Goal: Information Seeking & Learning: Learn about a topic

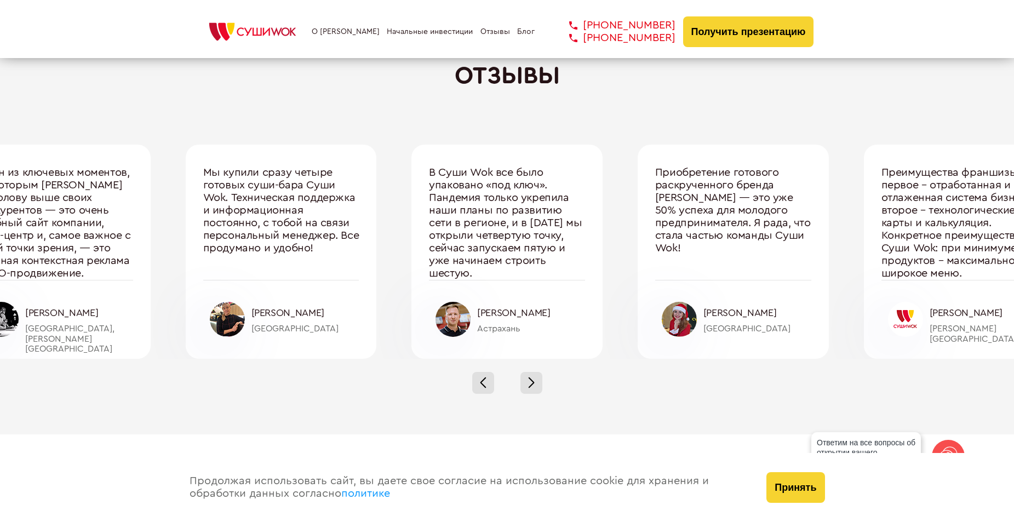
scroll to position [3672, 0]
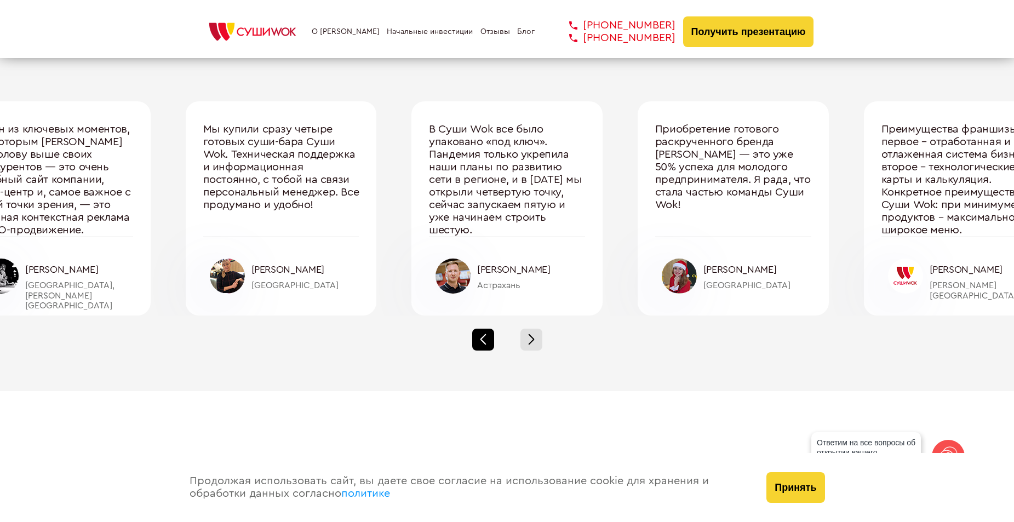
click at [486, 335] on div at bounding box center [483, 340] width 22 height 22
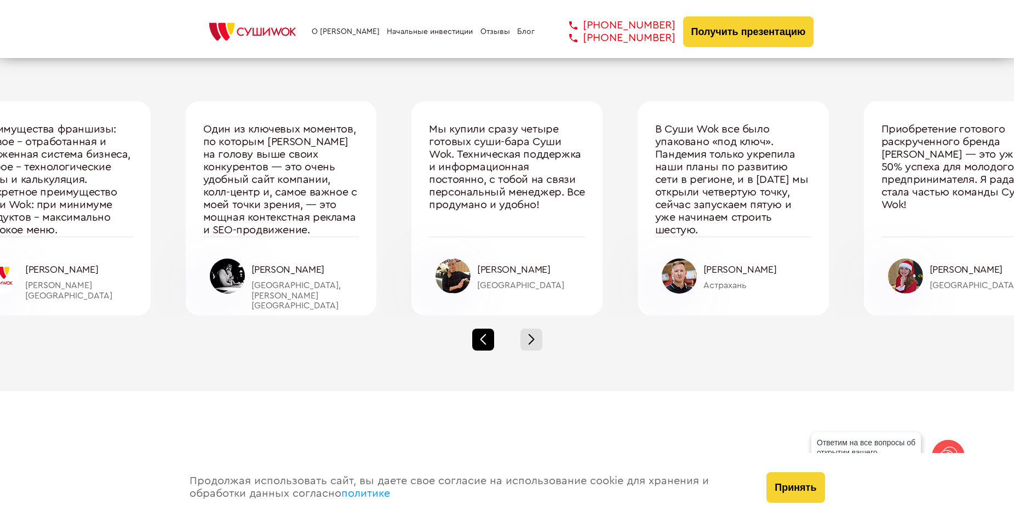
click at [486, 335] on div at bounding box center [483, 340] width 22 height 22
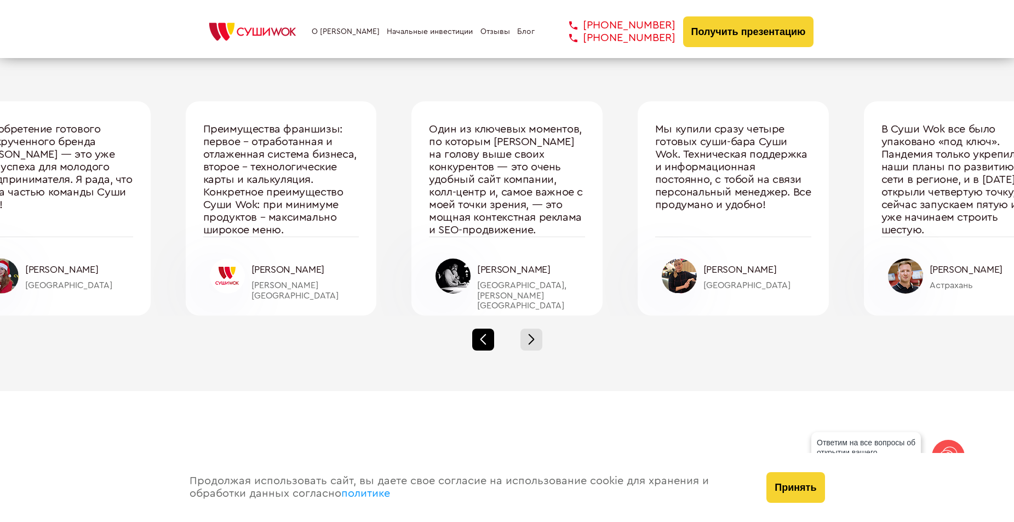
click at [486, 335] on div at bounding box center [483, 340] width 22 height 22
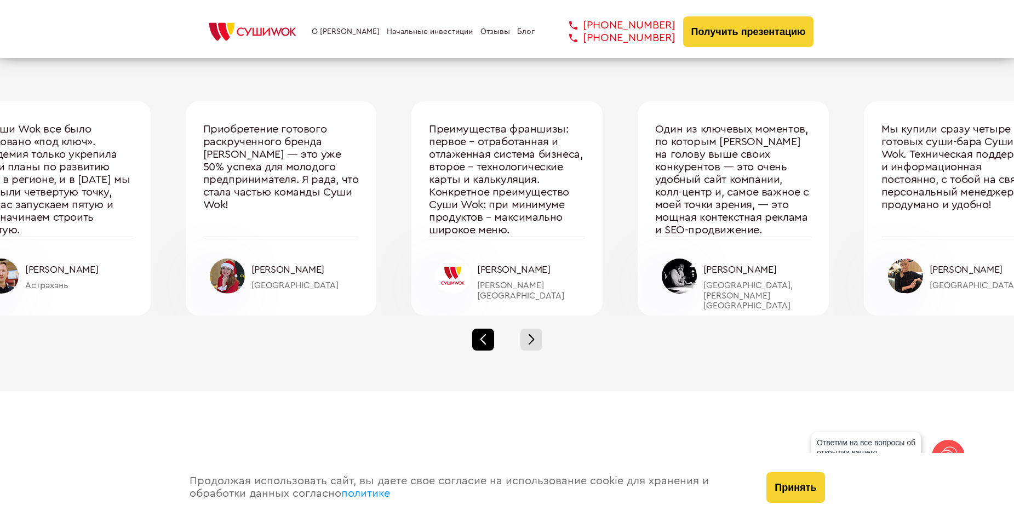
click at [486, 335] on div at bounding box center [483, 340] width 22 height 22
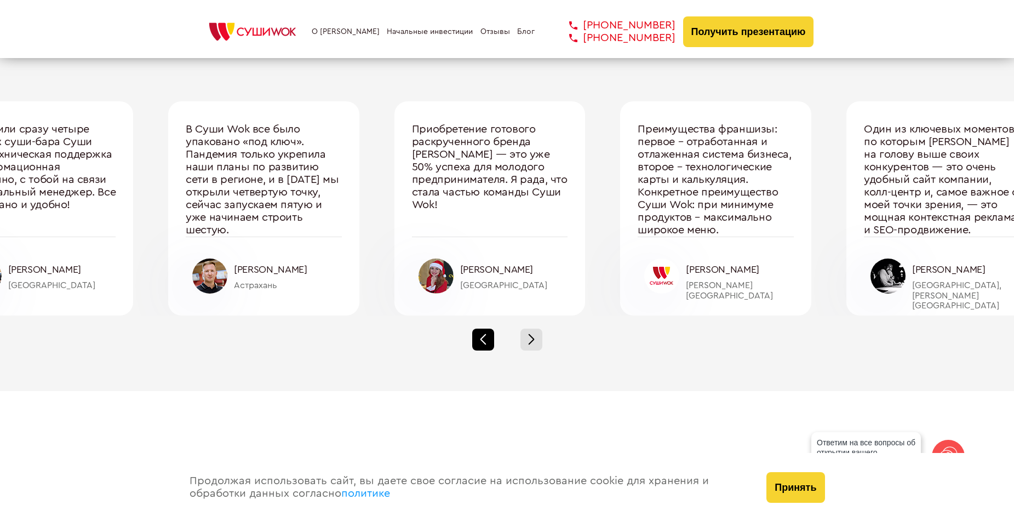
click at [486, 335] on div at bounding box center [483, 340] width 22 height 22
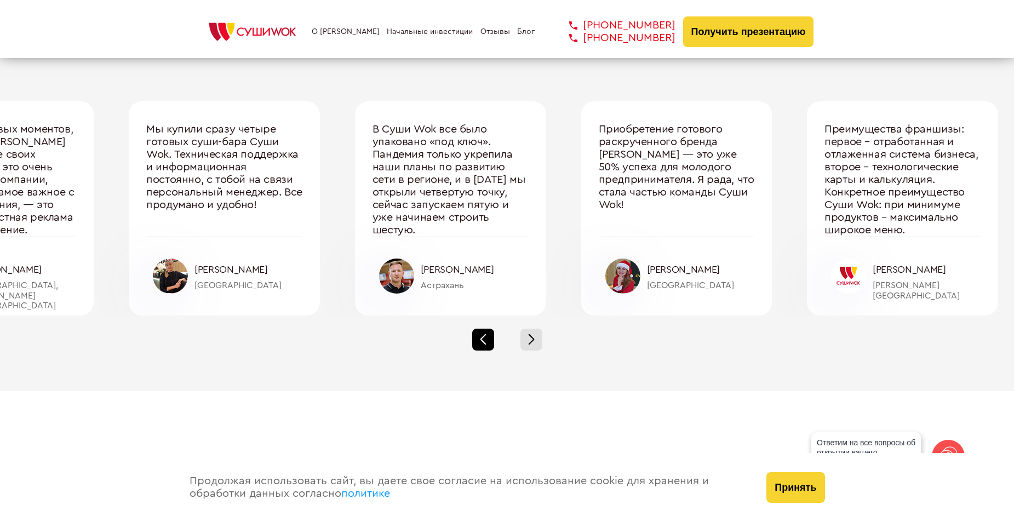
click at [486, 335] on div at bounding box center [483, 340] width 22 height 22
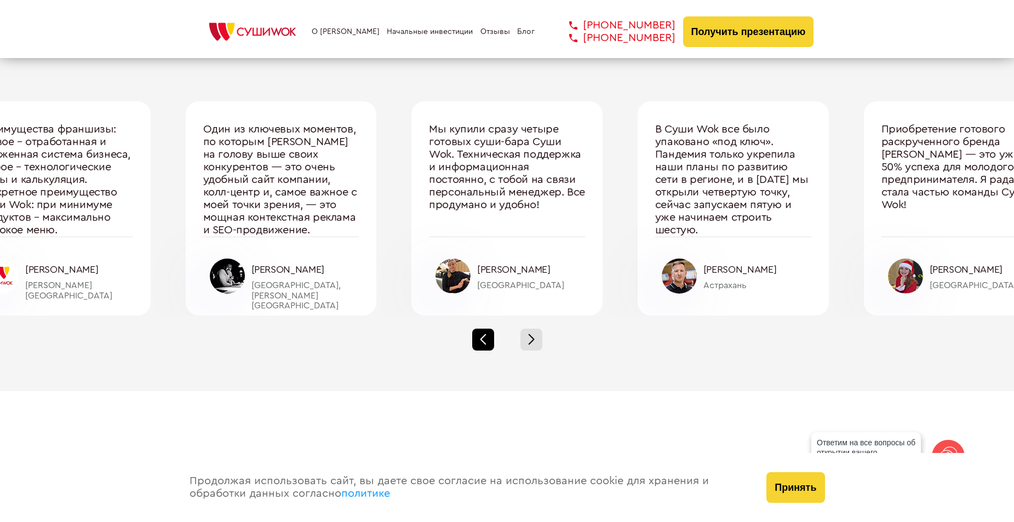
click at [486, 336] on div at bounding box center [483, 340] width 22 height 22
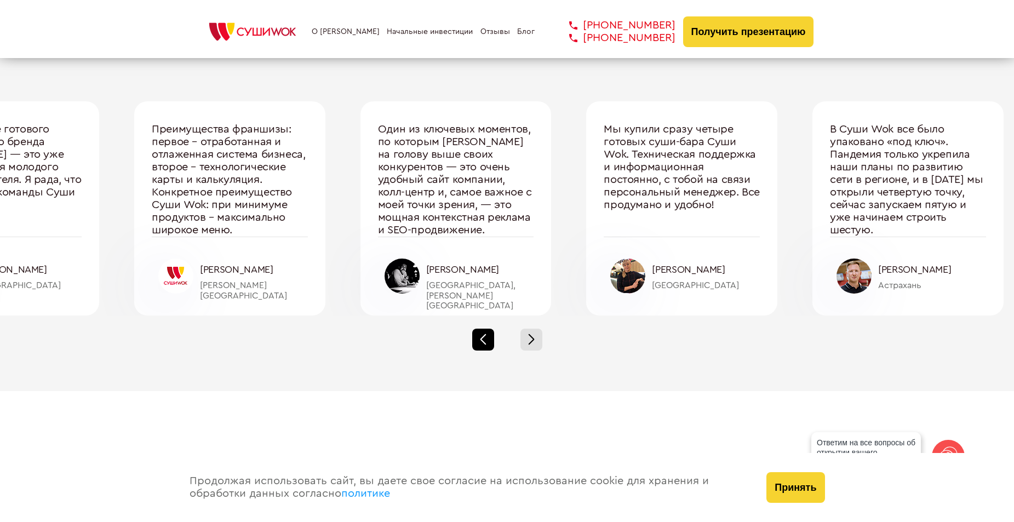
click at [486, 336] on div at bounding box center [483, 340] width 22 height 22
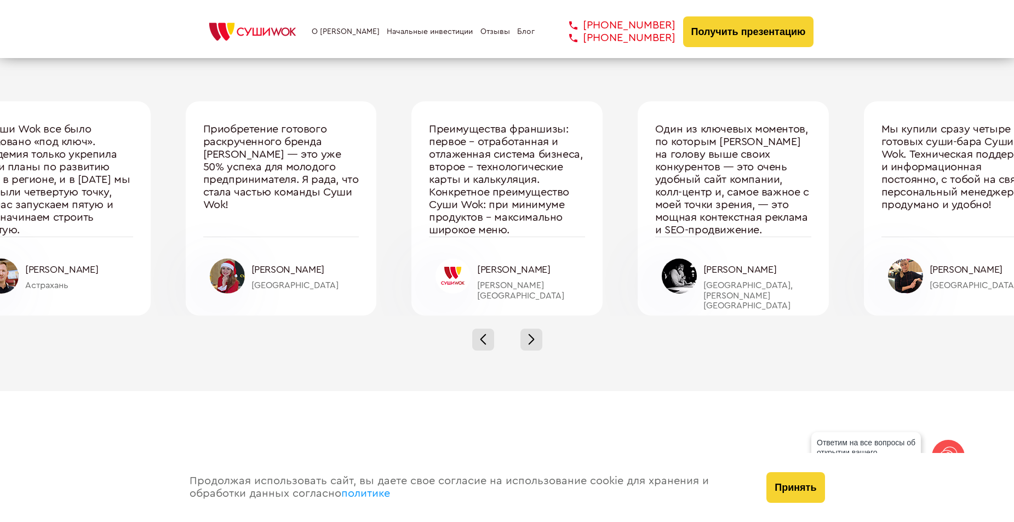
click at [355, 32] on link "О [PERSON_NAME]" at bounding box center [346, 31] width 68 height 9
